Goal: Task Accomplishment & Management: Use online tool/utility

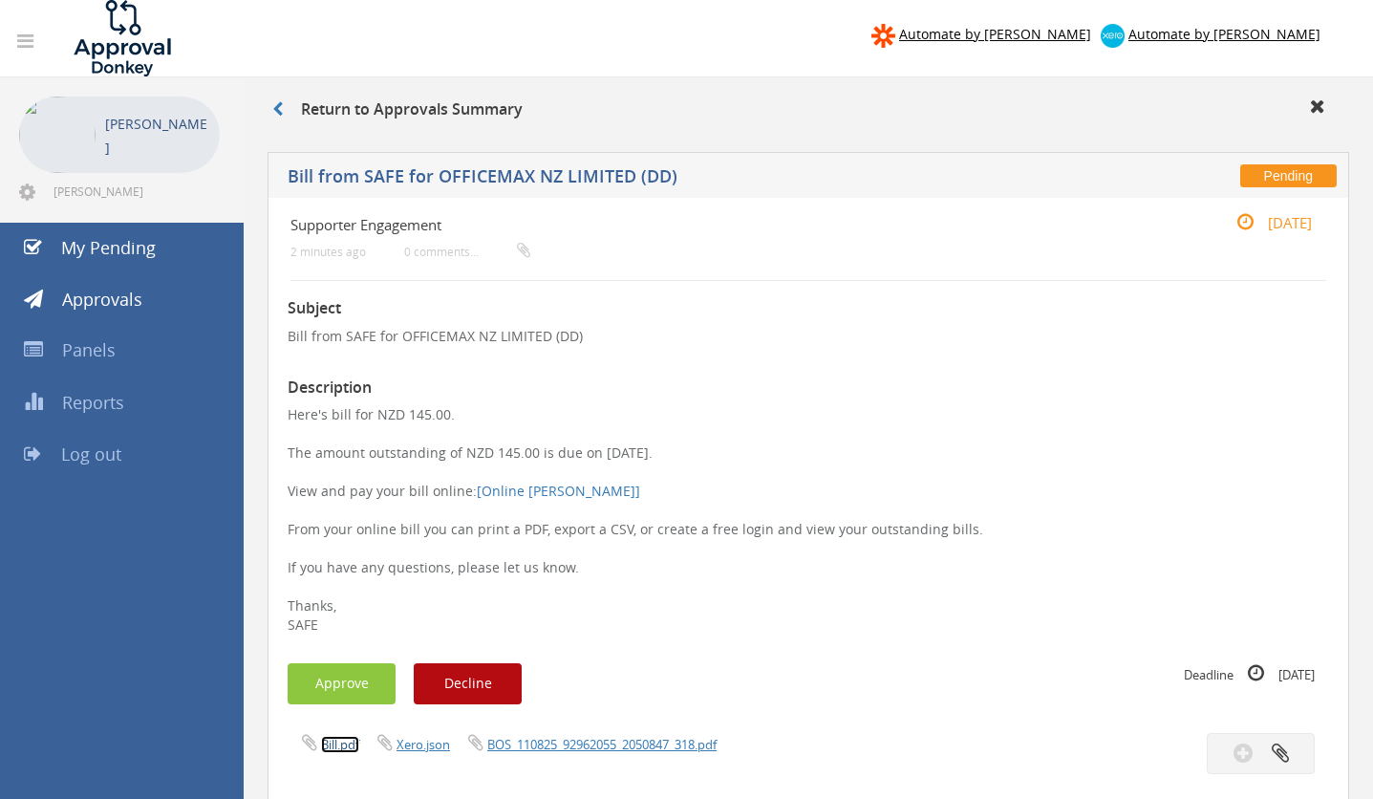
click at [347, 745] on link "Bill.pdf" at bounding box center [340, 744] width 38 height 17
click at [321, 691] on button "Approve" at bounding box center [342, 683] width 108 height 41
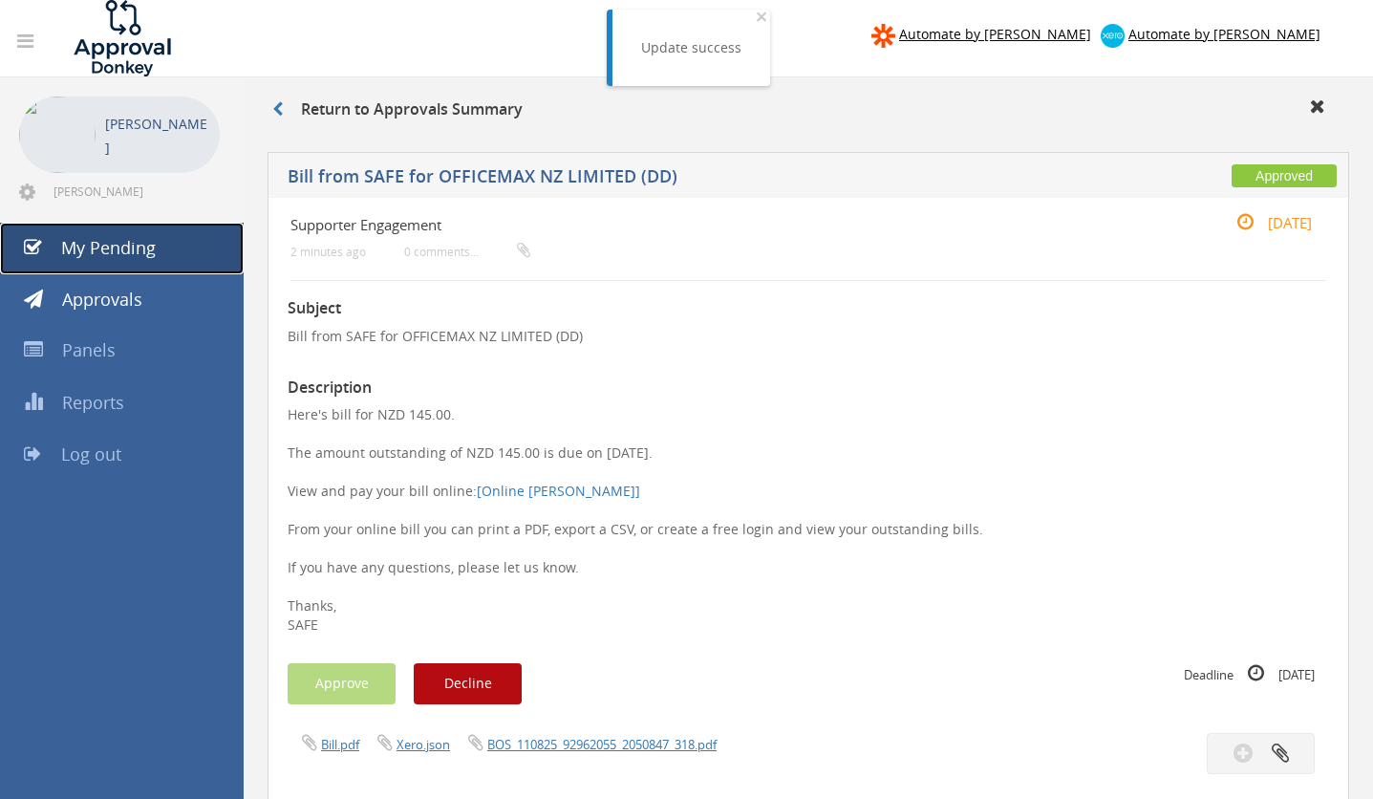
click at [119, 253] on span "My Pending" at bounding box center [108, 247] width 95 height 23
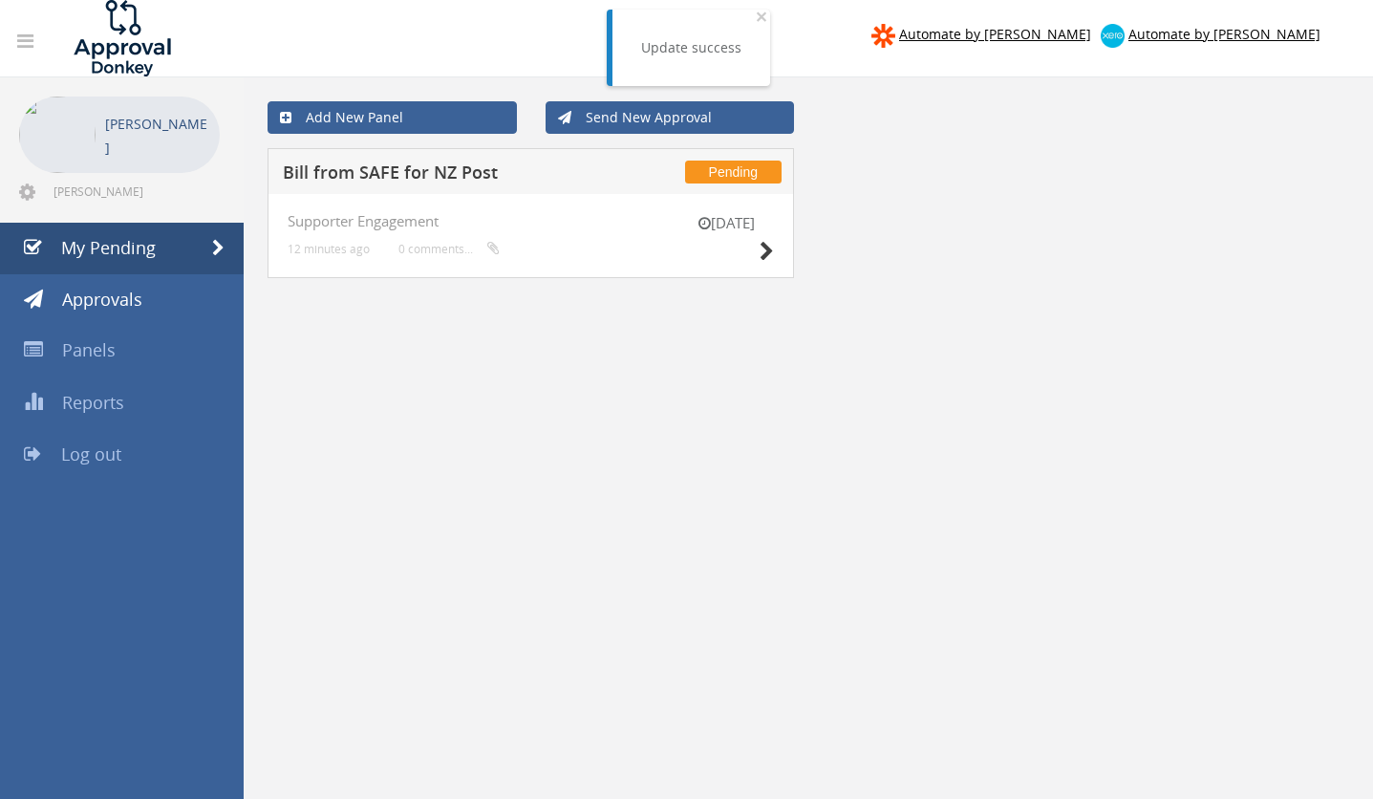
click at [426, 172] on h5 "Bill from SAFE for NZ Post" at bounding box center [456, 175] width 347 height 24
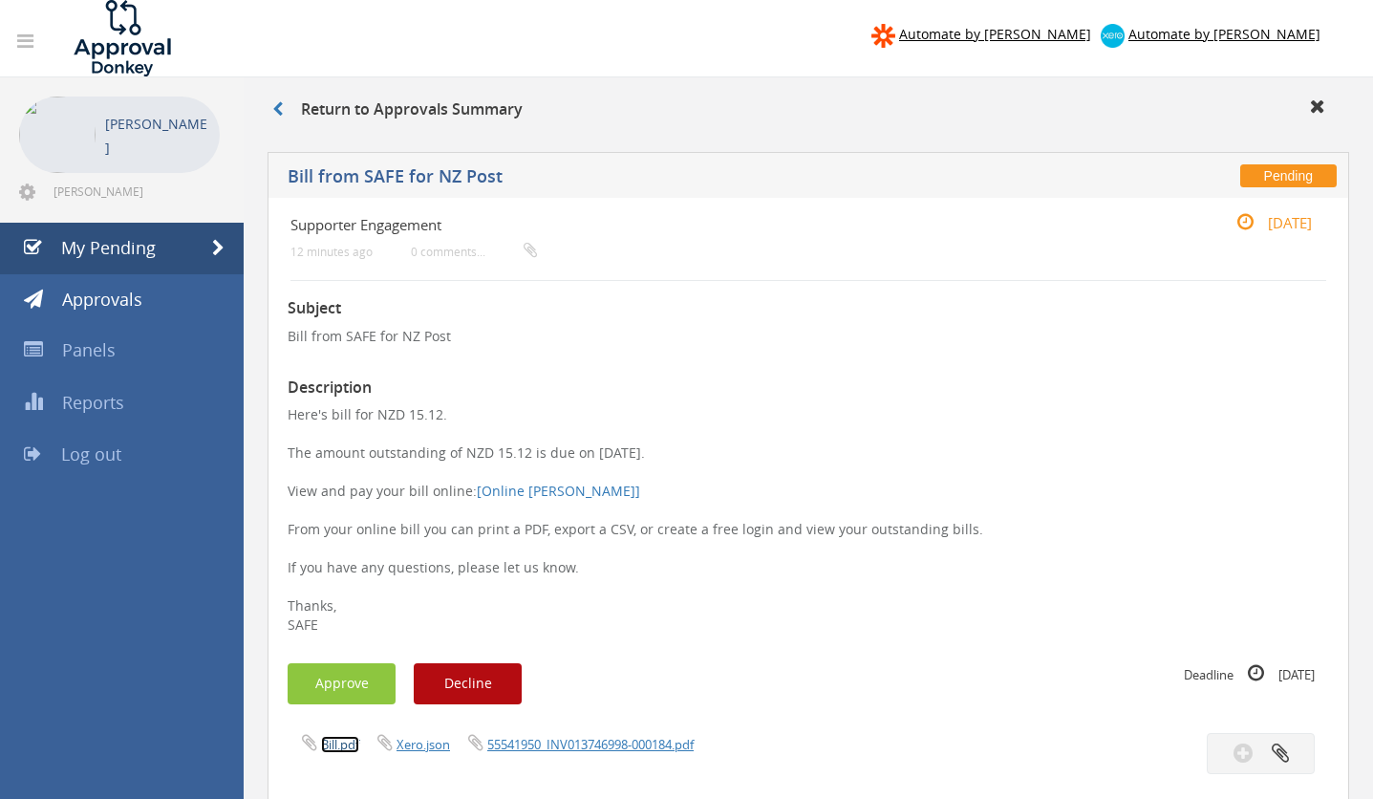
click at [336, 745] on link "Bill.pdf" at bounding box center [340, 744] width 38 height 17
click at [337, 690] on button "Approve" at bounding box center [342, 683] width 108 height 41
